Goal: Task Accomplishment & Management: Use online tool/utility

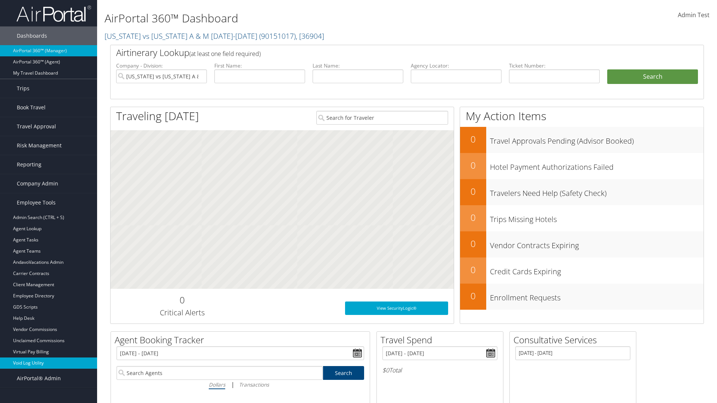
click at [49, 363] on link "Void Log Utility" at bounding box center [48, 363] width 97 height 11
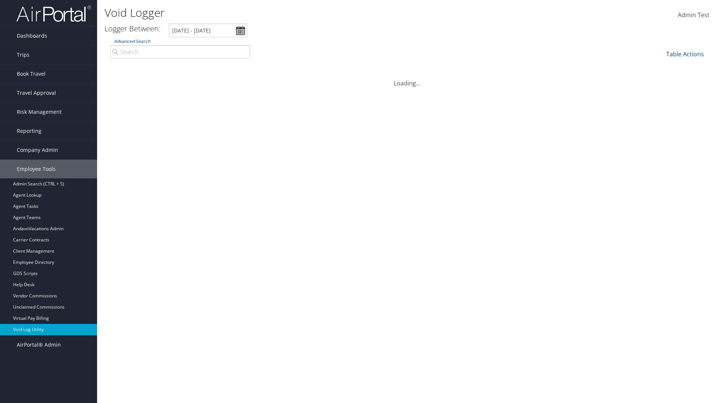
click at [132, 41] on link "Advanced Search" at bounding box center [132, 41] width 36 height 6
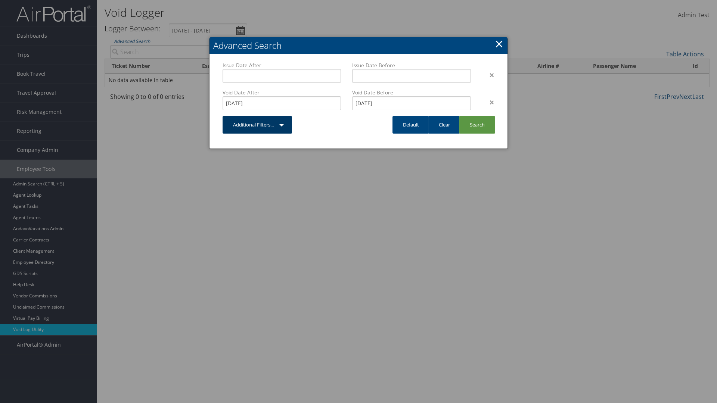
click at [257, 125] on link "Additional Filters..." at bounding box center [256, 125] width 69 height 18
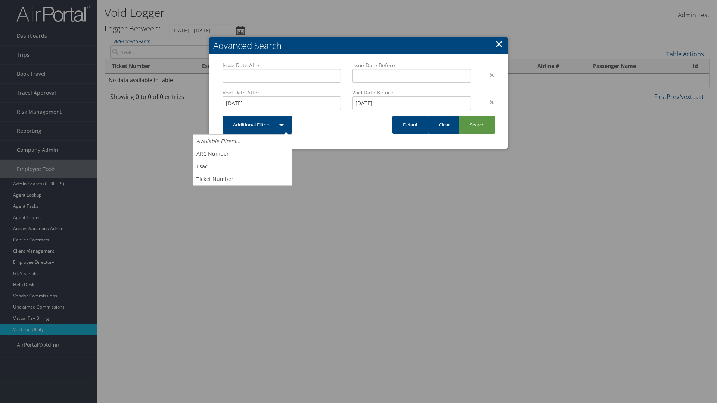
click at [499, 44] on link "×" at bounding box center [498, 43] width 9 height 15
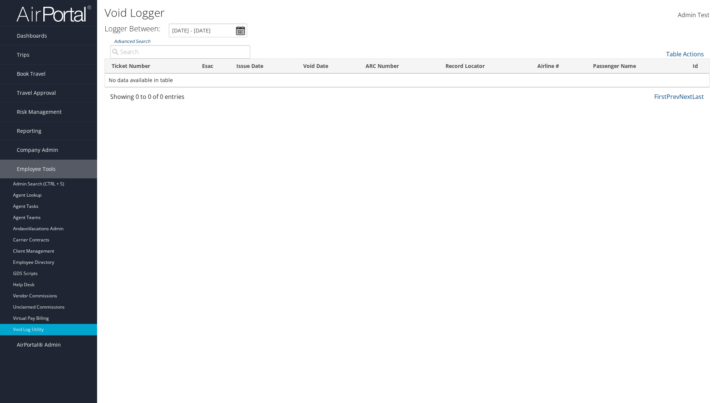
click at [132, 41] on link "Advanced Search" at bounding box center [132, 41] width 36 height 6
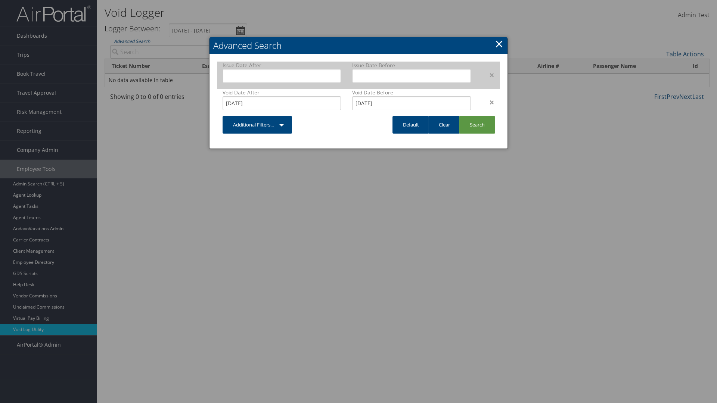
click at [488, 75] on div "×" at bounding box center [488, 75] width 24 height 9
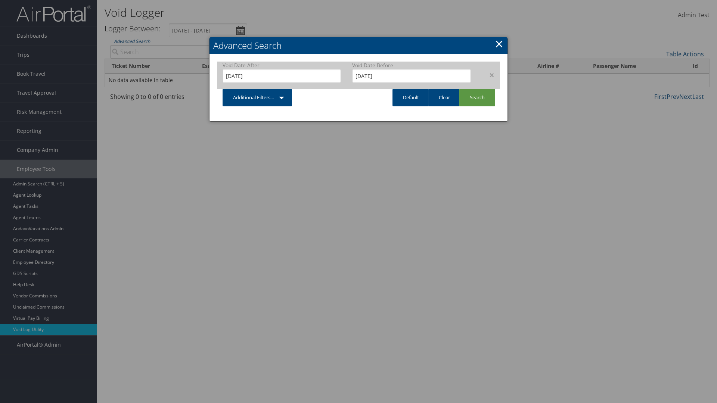
click at [488, 75] on div "×" at bounding box center [488, 75] width 24 height 9
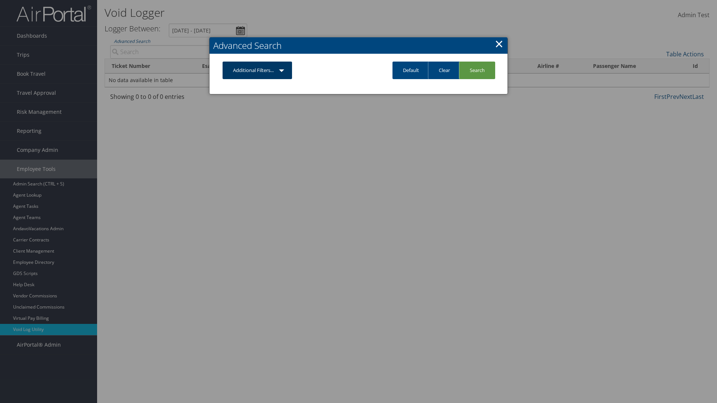
click at [257, 70] on link "Additional Filters..." at bounding box center [256, 71] width 69 height 18
click at [0, 0] on link "Issue Date" at bounding box center [0, 0] width 0 height 0
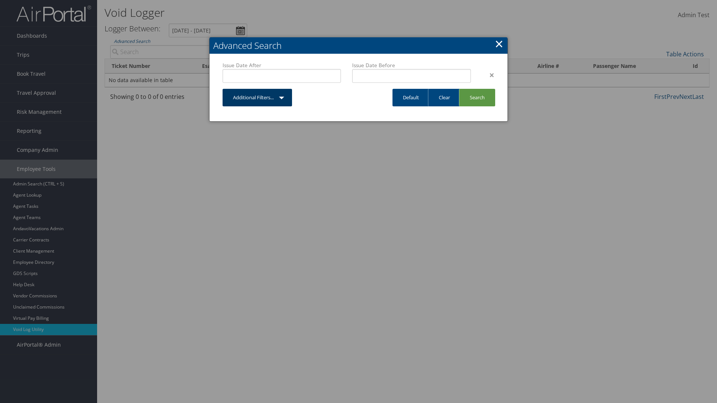
click at [257, 97] on link "Additional Filters..." at bounding box center [256, 98] width 69 height 18
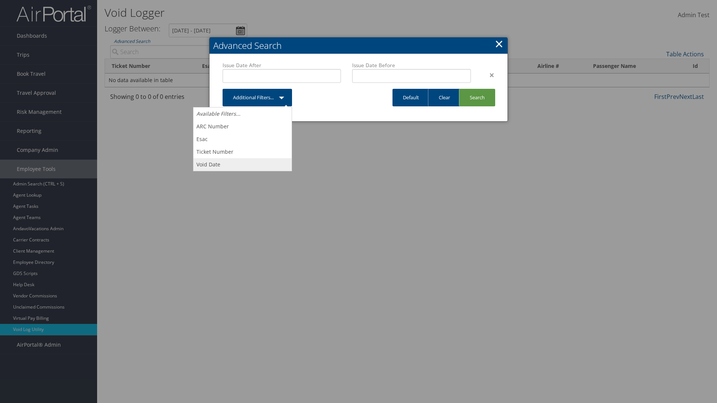
click at [242, 164] on link "Void Date" at bounding box center [242, 164] width 98 height 13
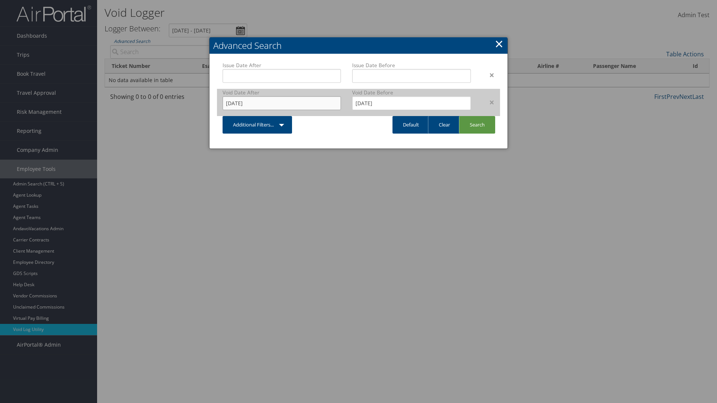
click at [281, 103] on input "[DATE]" at bounding box center [281, 103] width 118 height 14
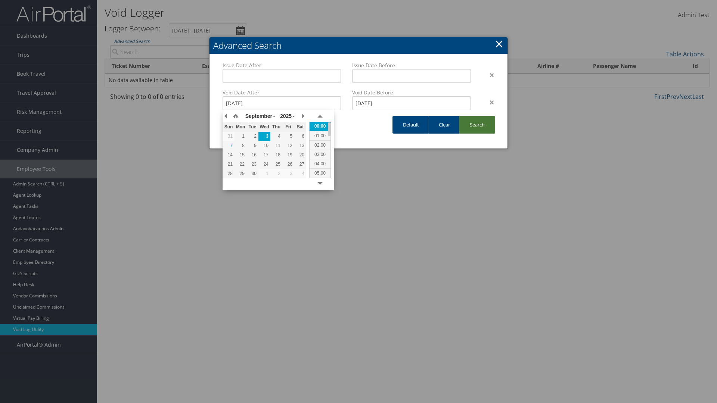
click at [477, 125] on link "Search" at bounding box center [477, 125] width 36 height 18
